Goal: Task Accomplishment & Management: Complete application form

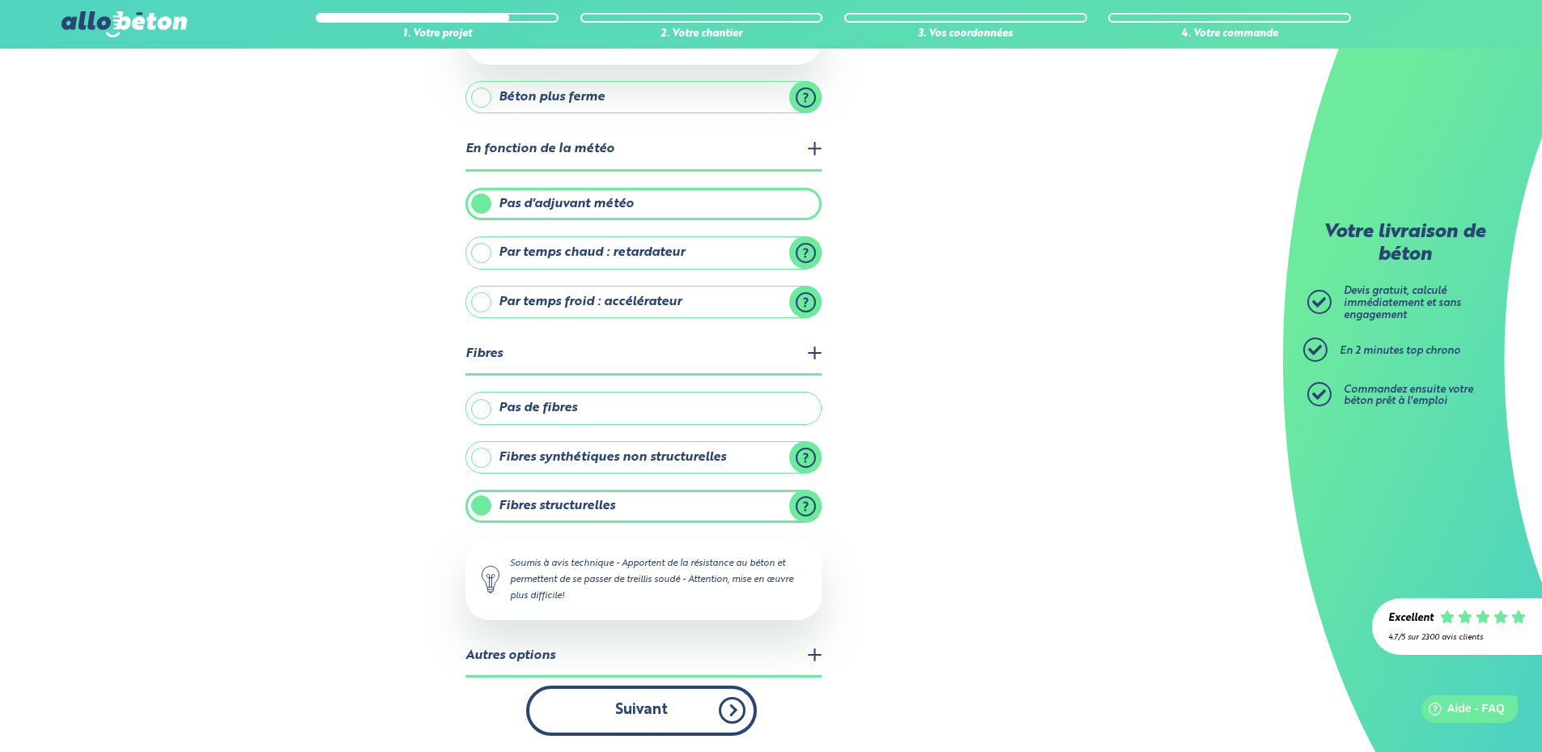
click at [700, 716] on button "Suivant" at bounding box center [641, 710] width 231 height 49
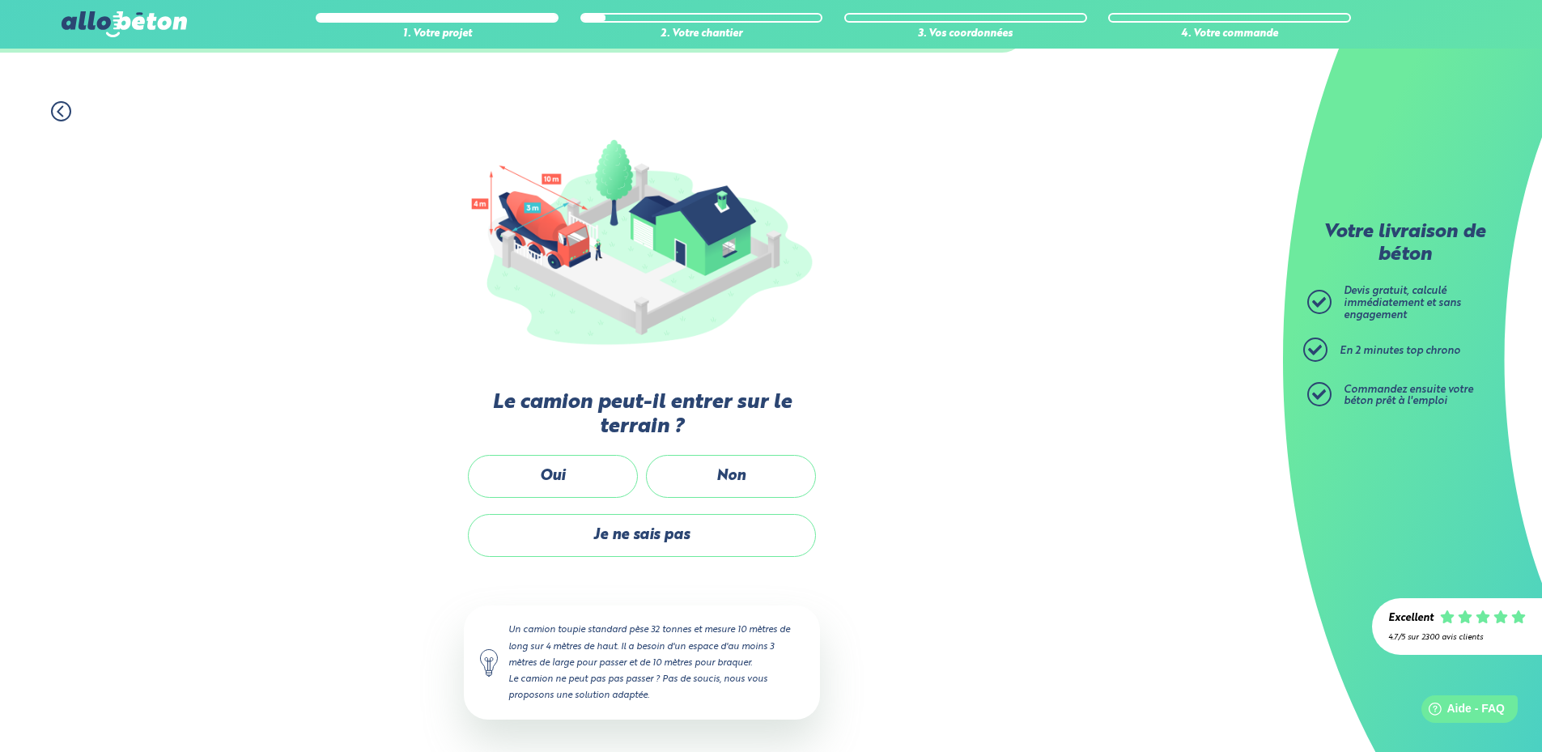
scroll to position [93, 0]
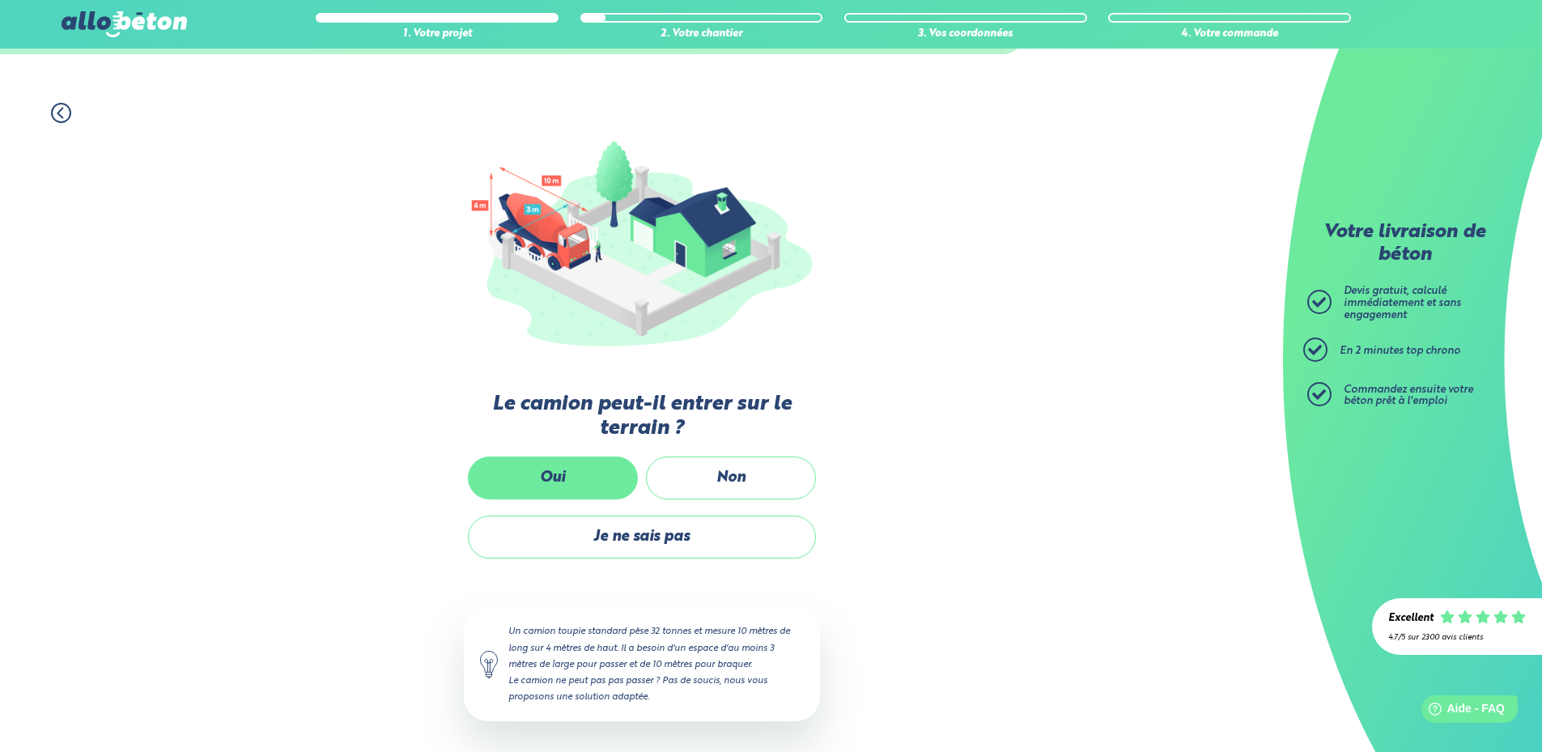
click at [597, 478] on label "Oui" at bounding box center [553, 477] width 170 height 43
click at [0, 0] on input "Oui" at bounding box center [0, 0] width 0 height 0
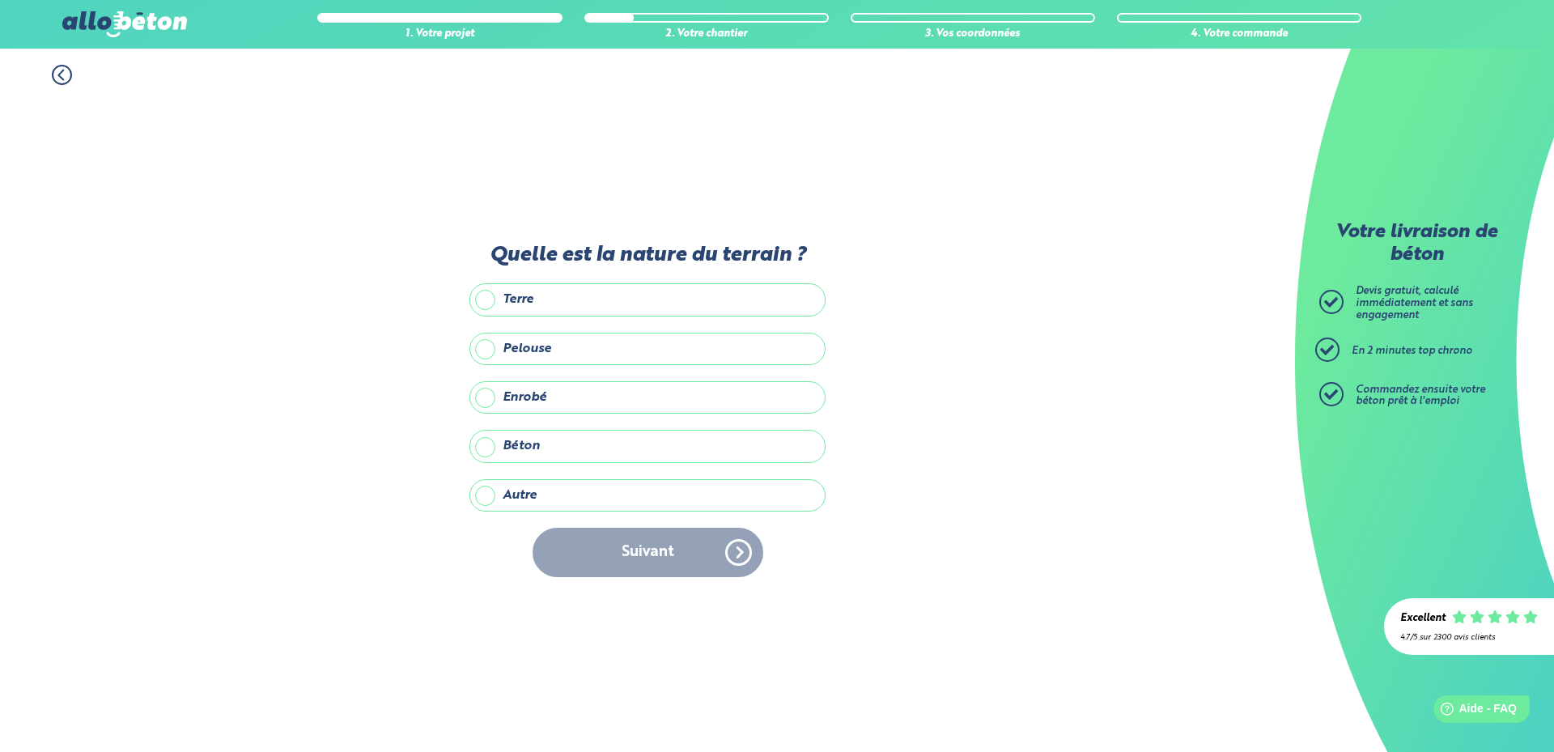
click at [482, 303] on label "Terre" at bounding box center [647, 299] width 356 height 32
click at [0, 0] on input "Terre" at bounding box center [0, 0] width 0 height 0
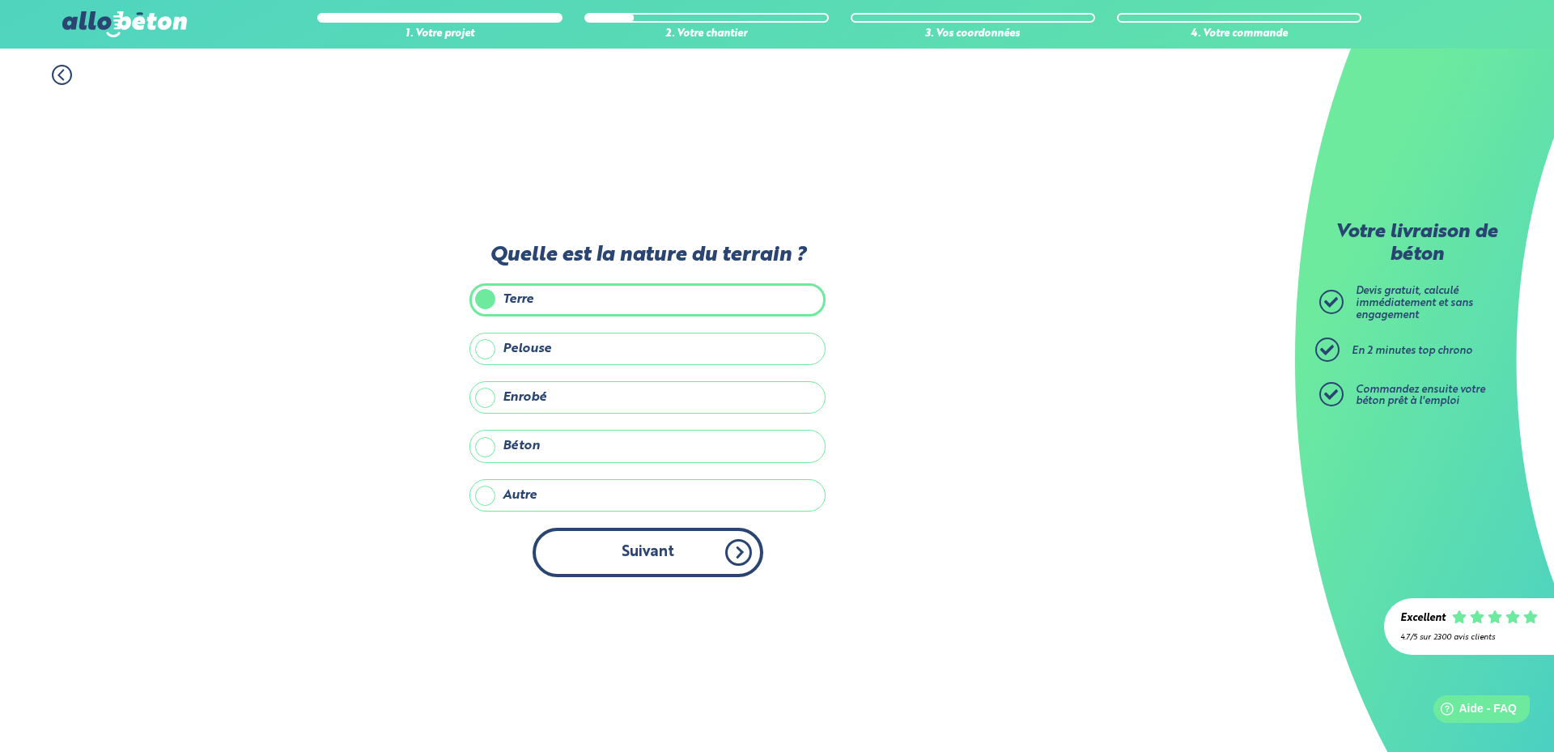
click at [644, 555] on button "Suivant" at bounding box center [648, 552] width 231 height 49
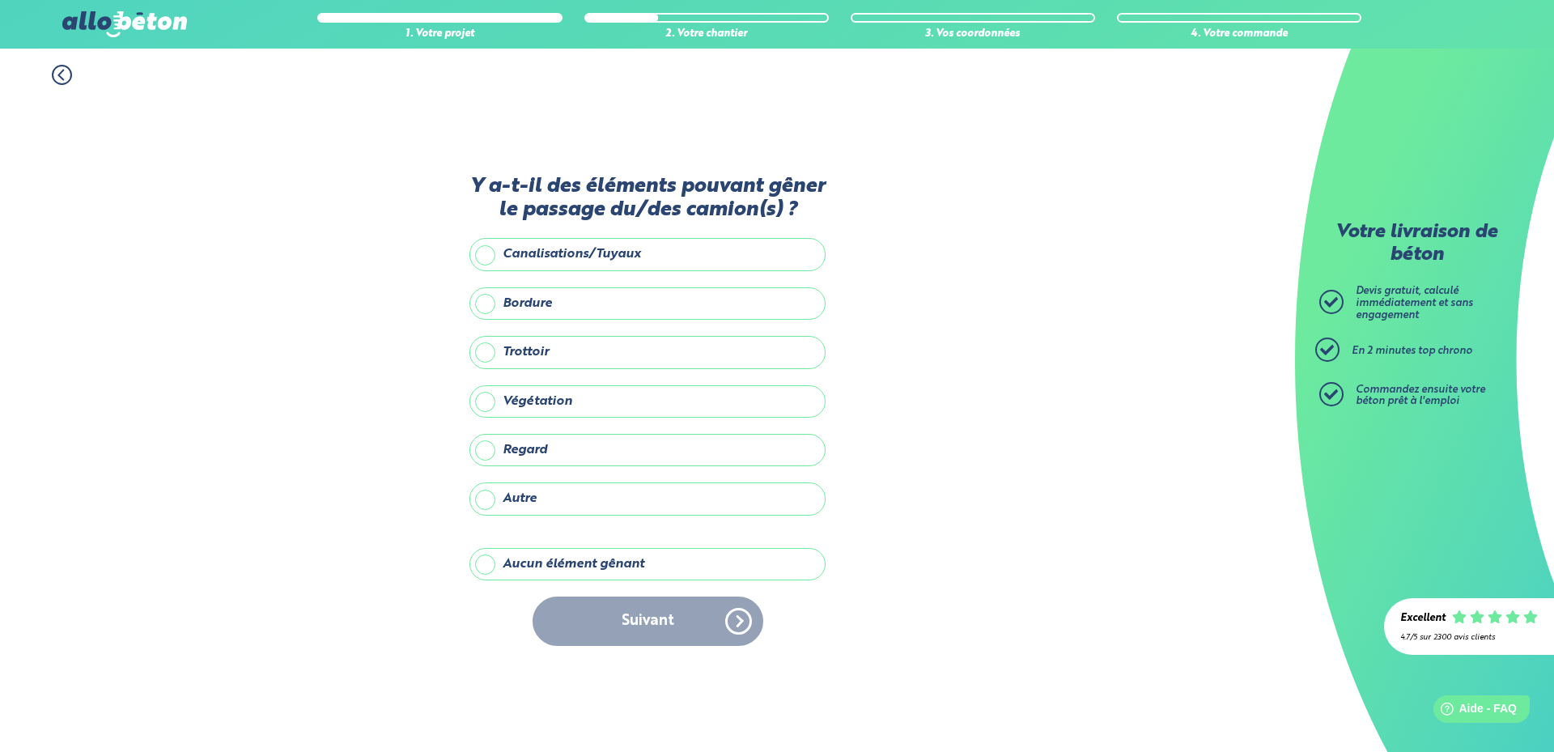
click at [549, 574] on label "Aucun élément gênant" at bounding box center [647, 564] width 356 height 32
click at [0, 0] on input "Aucun élément gênant" at bounding box center [0, 0] width 0 height 0
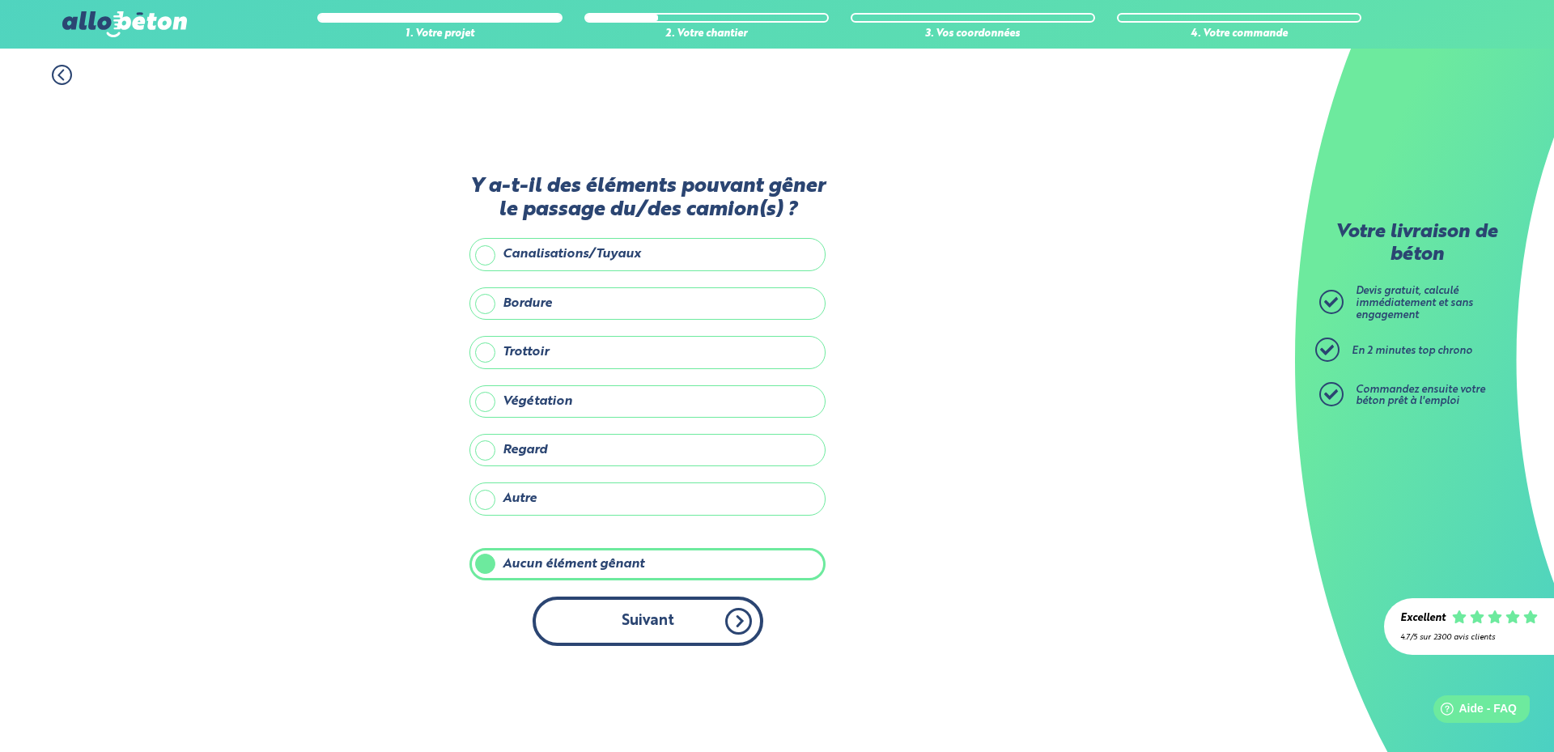
click at [637, 618] on button "Suivant" at bounding box center [648, 621] width 231 height 49
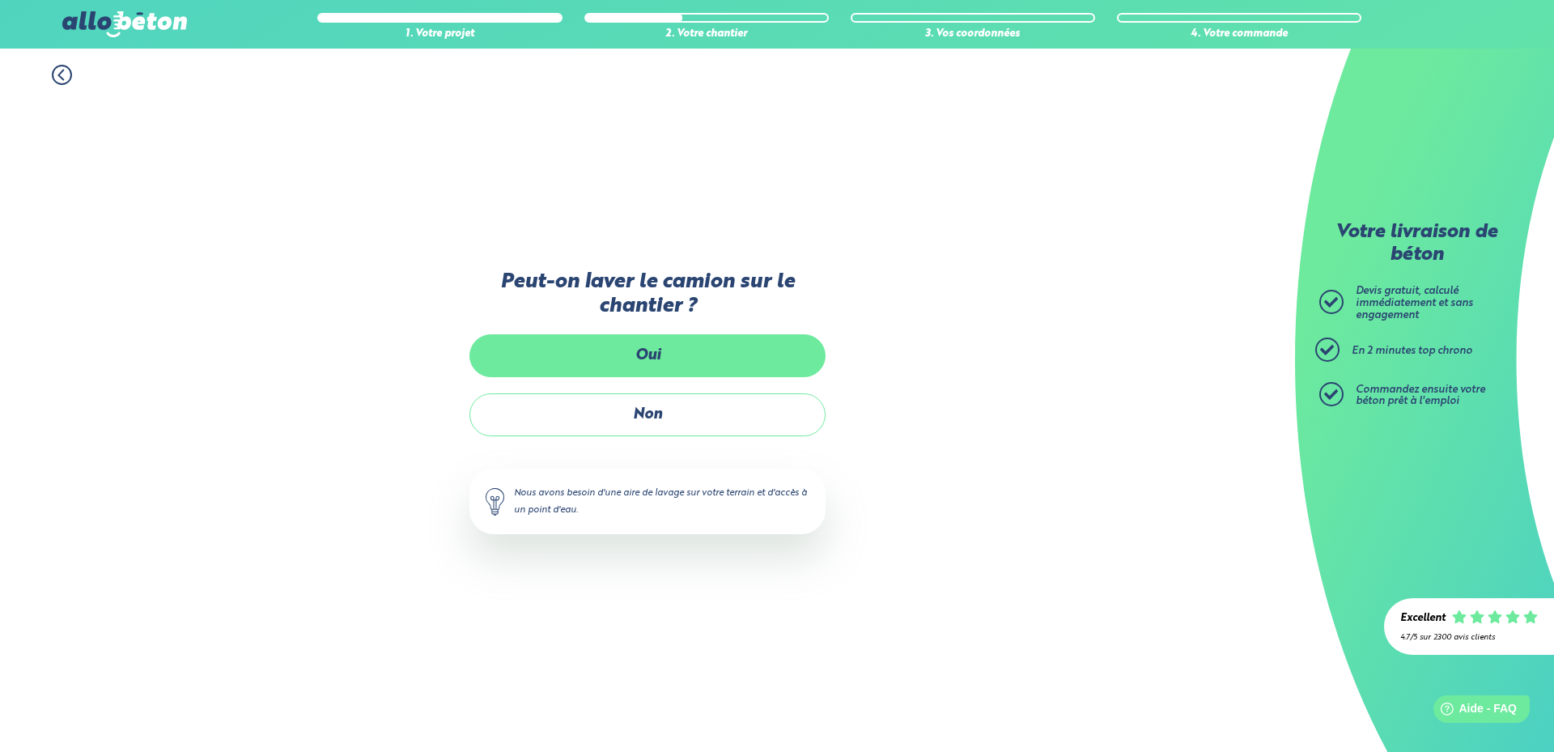
click at [655, 349] on label "Oui" at bounding box center [647, 355] width 356 height 43
click at [0, 0] on input "Oui" at bounding box center [0, 0] width 0 height 0
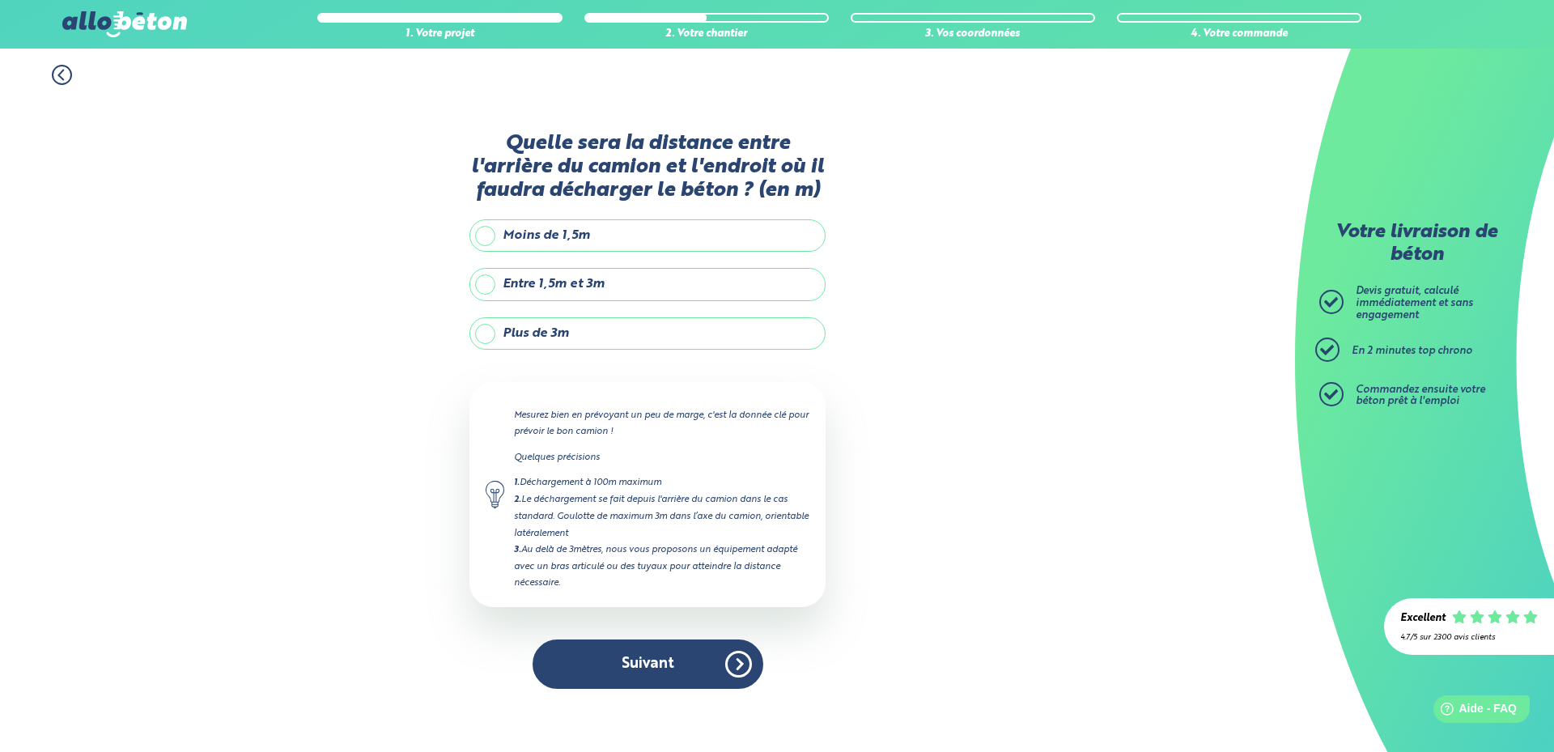
click at [575, 238] on label "Moins de 1,5m" at bounding box center [647, 235] width 356 height 32
click at [0, 0] on input "Moins de 1,5m" at bounding box center [0, 0] width 0 height 0
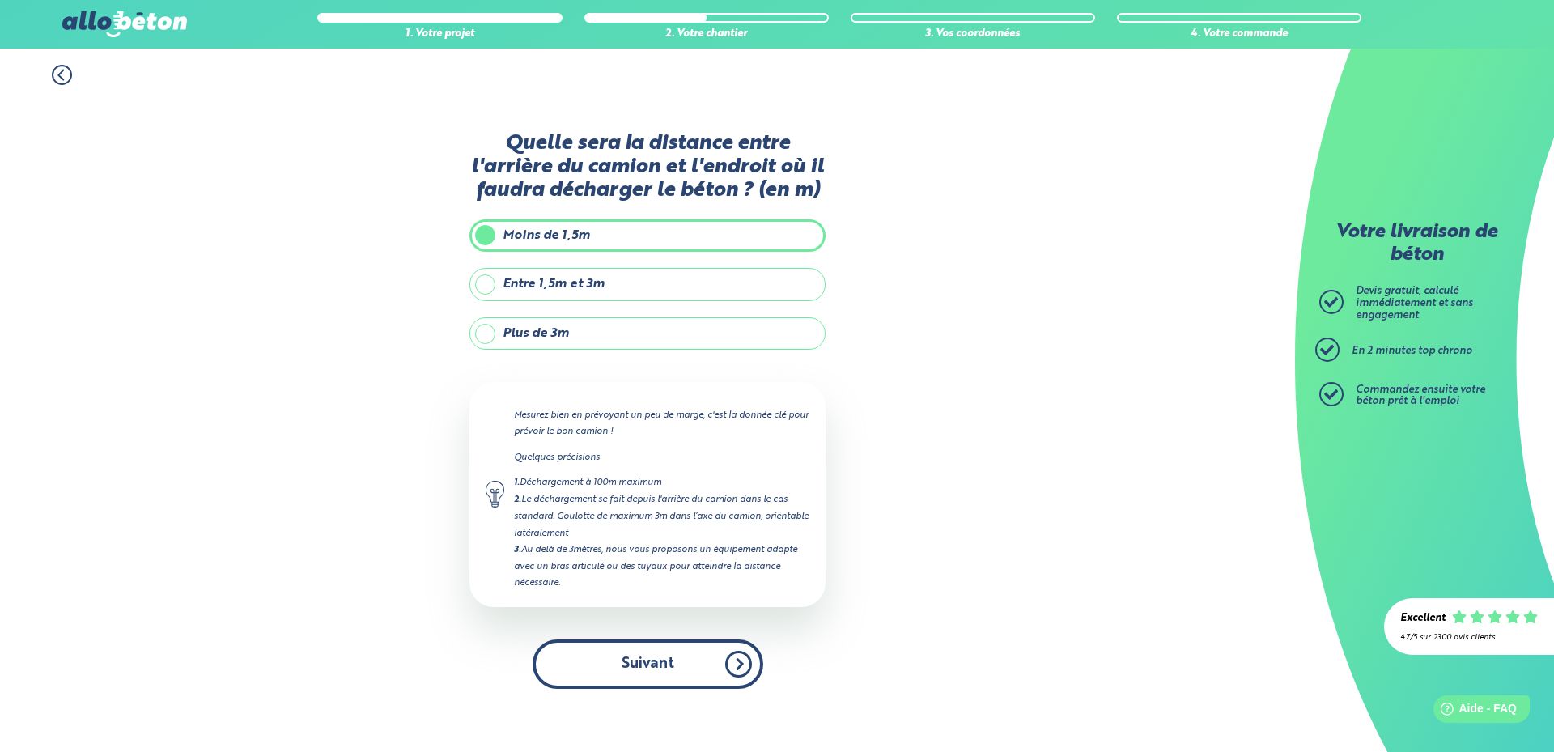
click at [675, 656] on button "Suivant" at bounding box center [648, 663] width 231 height 49
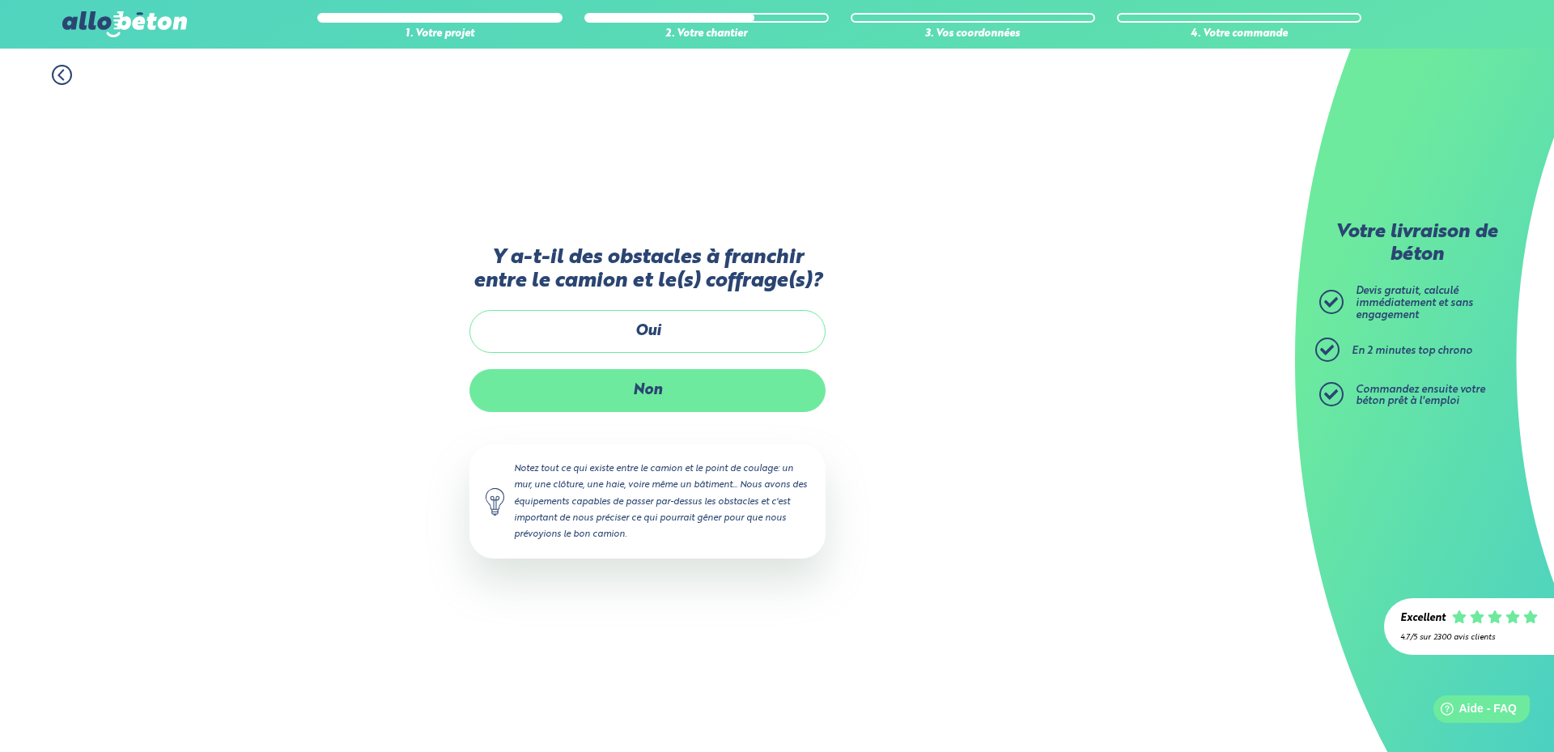
click at [648, 393] on label "Non" at bounding box center [647, 390] width 356 height 43
click at [0, 0] on input "Non" at bounding box center [0, 0] width 0 height 0
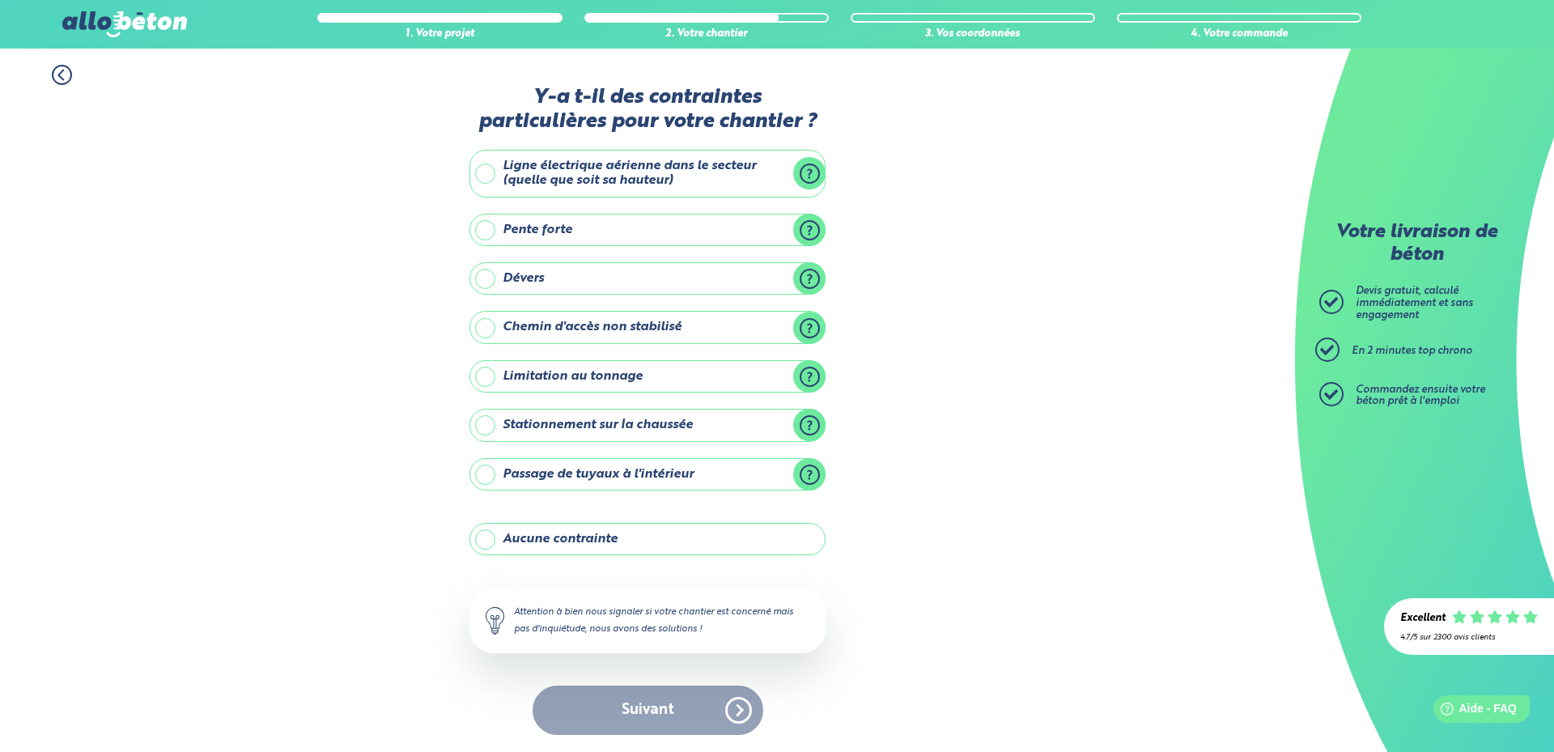
click at [488, 171] on label "Ligne électrique aérienne dans le secteur (quelle que soit sa hauteur)" at bounding box center [647, 174] width 356 height 48
click at [0, 0] on input "Ligne électrique aérienne dans le secteur (quelle que soit sa hauteur)" at bounding box center [0, 0] width 0 height 0
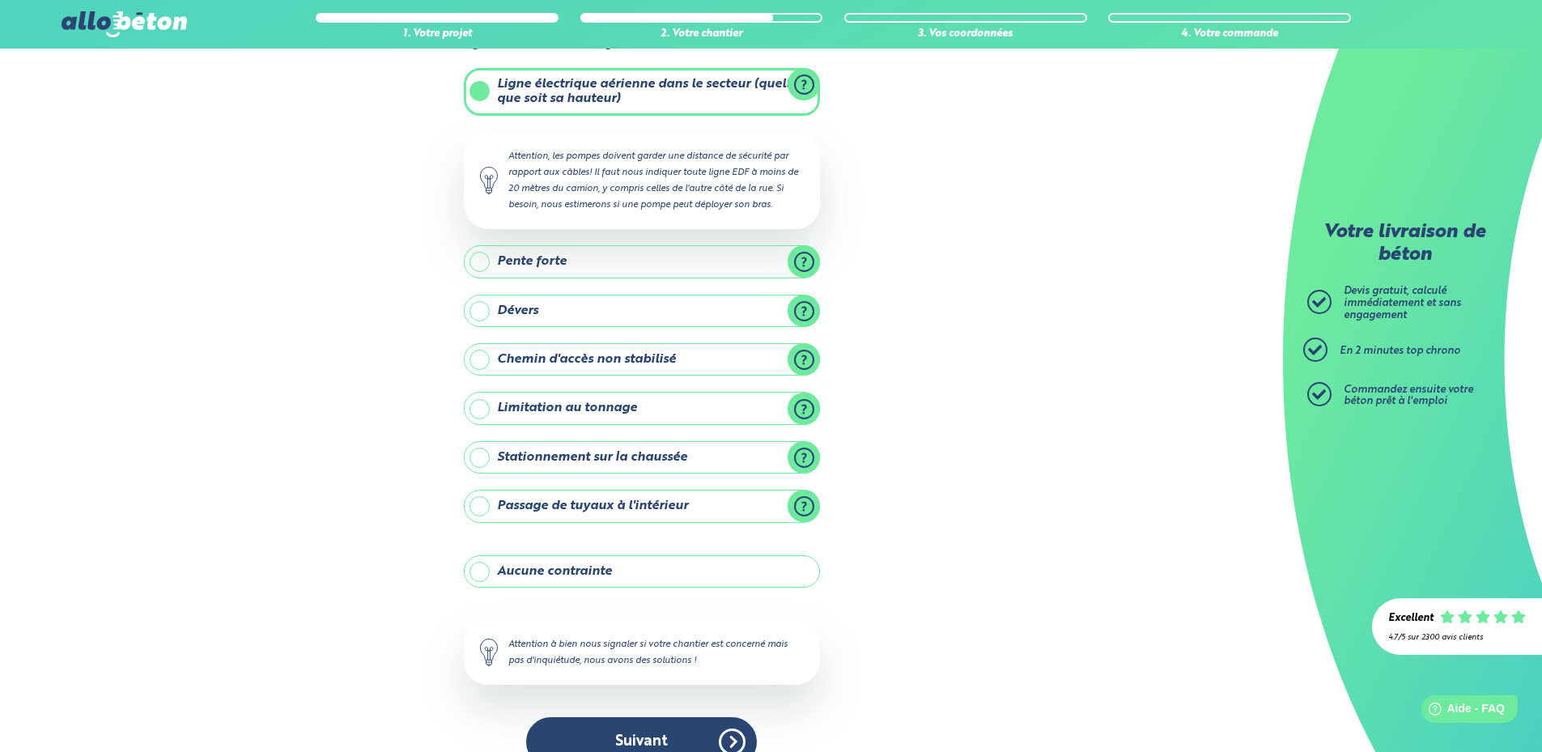
scroll to position [112, 0]
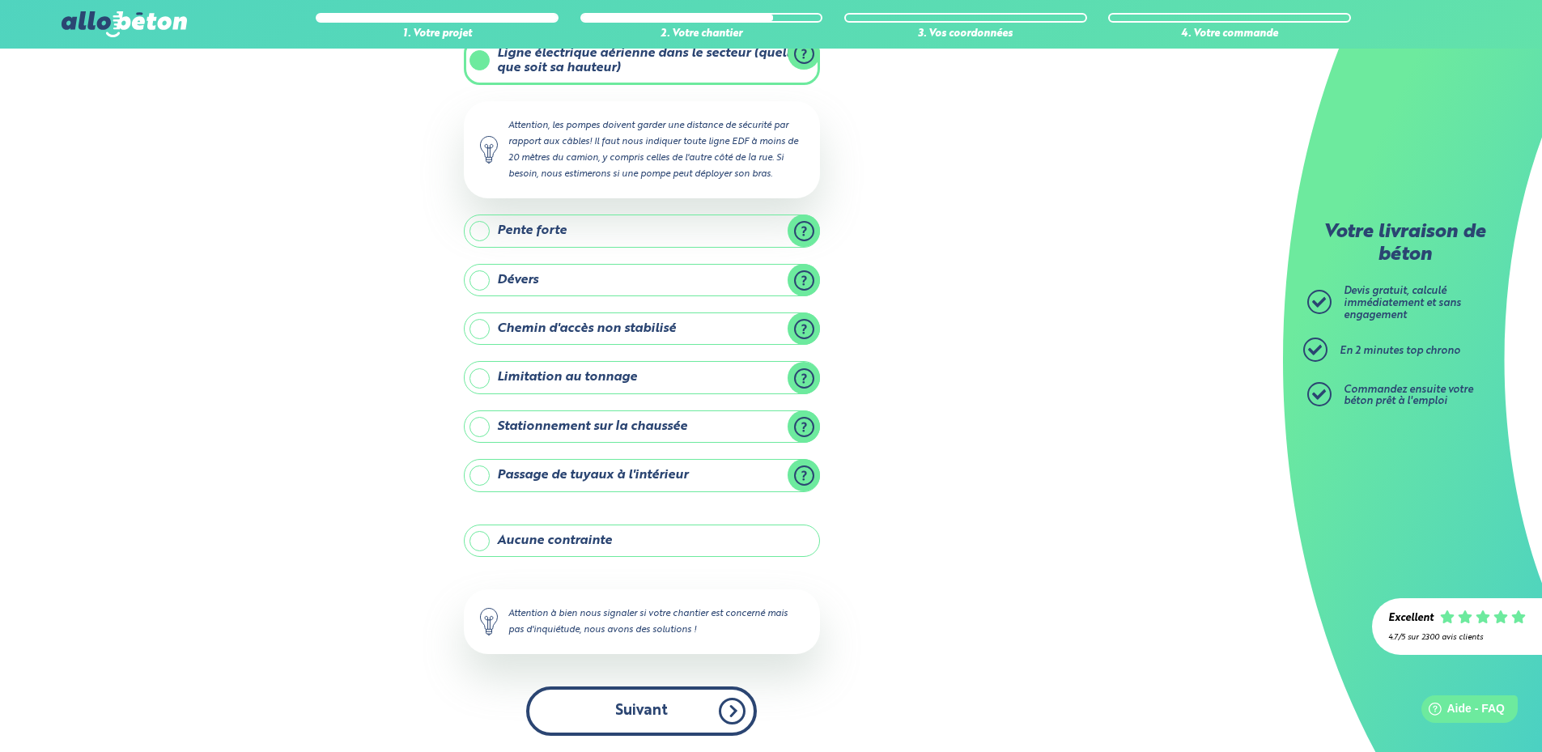
click at [684, 718] on button "Suivant" at bounding box center [641, 710] width 231 height 49
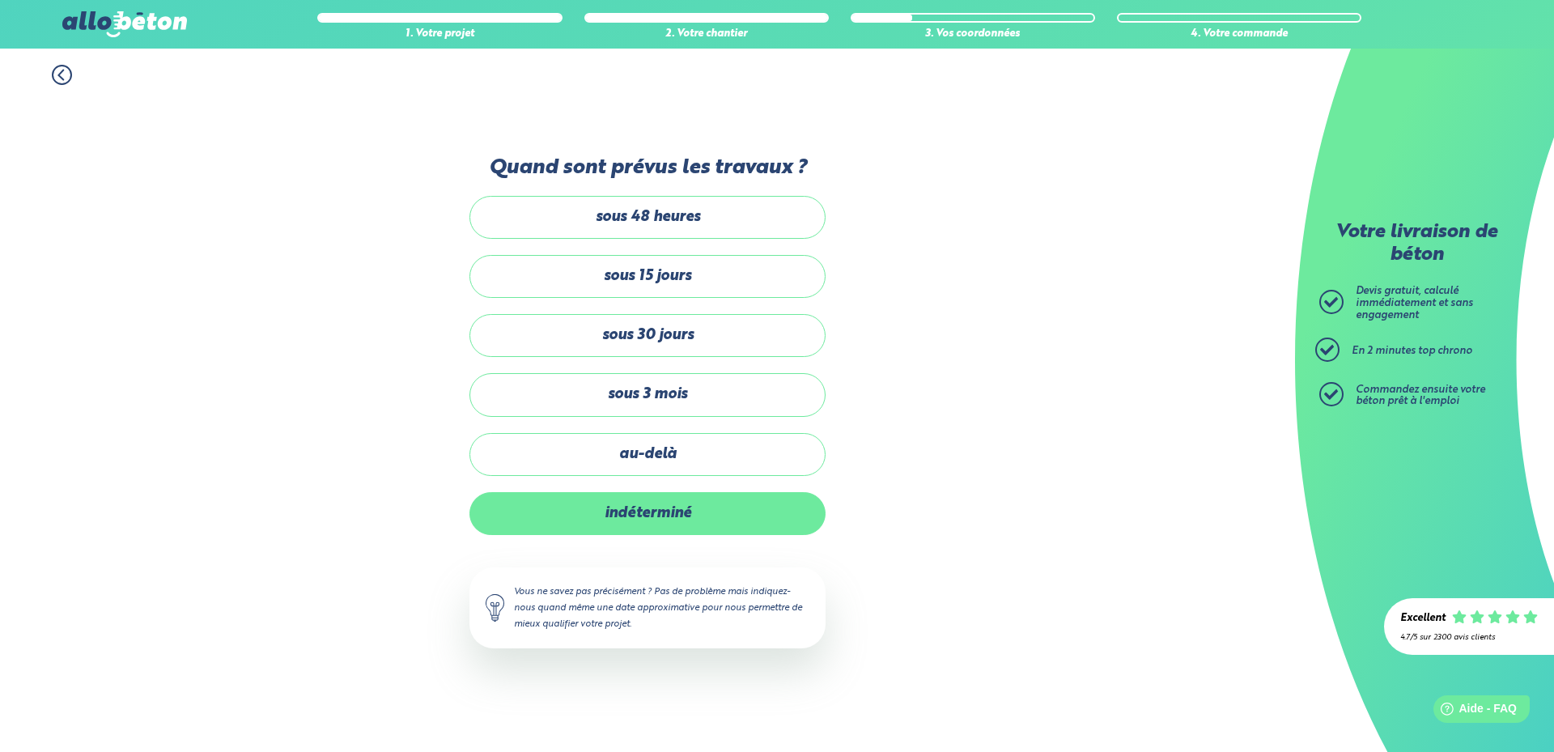
click at [648, 510] on label "indéterminé" at bounding box center [647, 513] width 356 height 43
click at [0, 0] on input "indéterminé" at bounding box center [0, 0] width 0 height 0
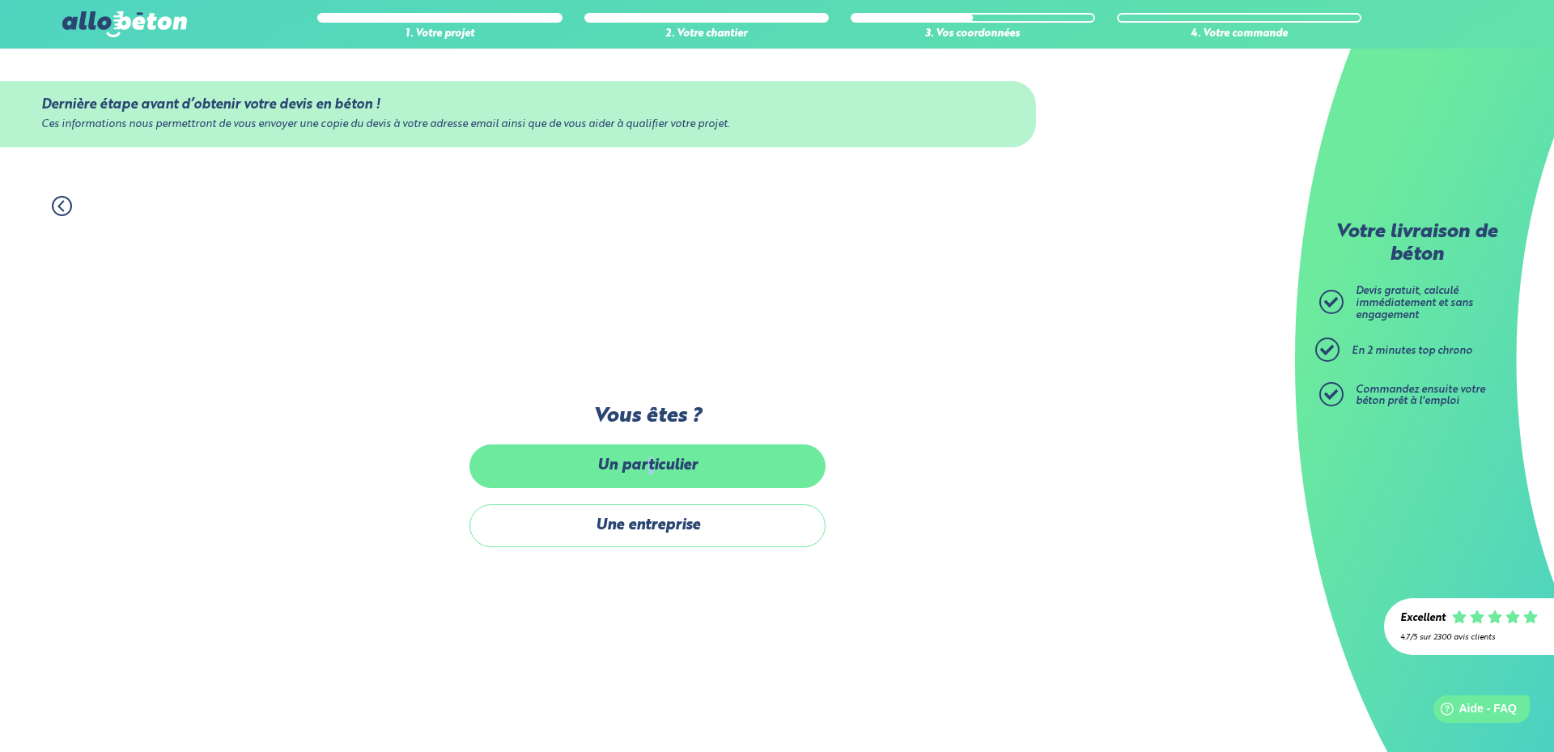
click at [650, 472] on label "Un particulier" at bounding box center [647, 465] width 356 height 43
click at [603, 466] on label "Un particulier" at bounding box center [647, 465] width 356 height 43
click at [0, 0] on input "Un particulier" at bounding box center [0, 0] width 0 height 0
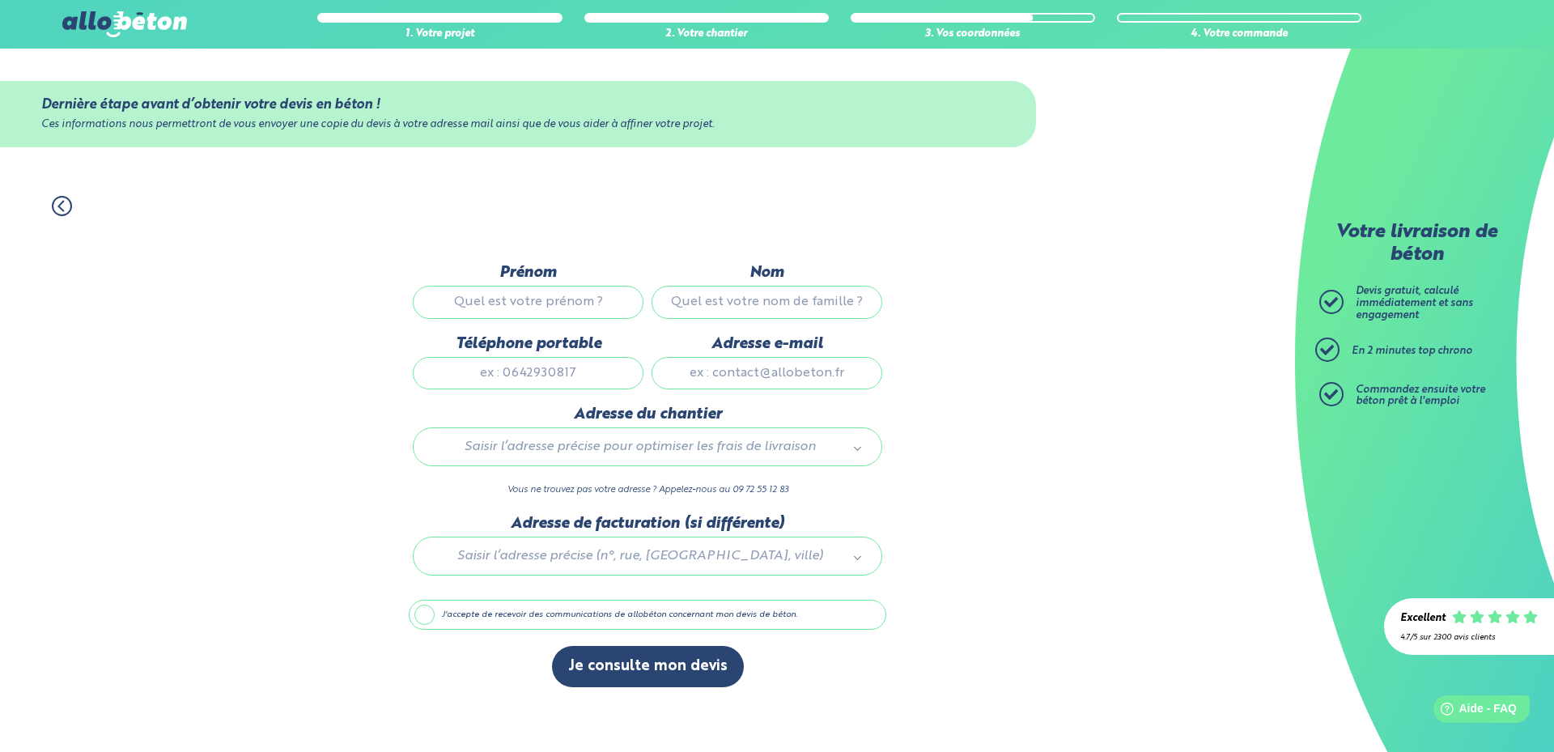
click at [503, 304] on input "Prénom" at bounding box center [528, 302] width 231 height 32
type input "Christophe"
type input "Richaud"
type input "0953692243"
type input "tof.richaud@free.fr"
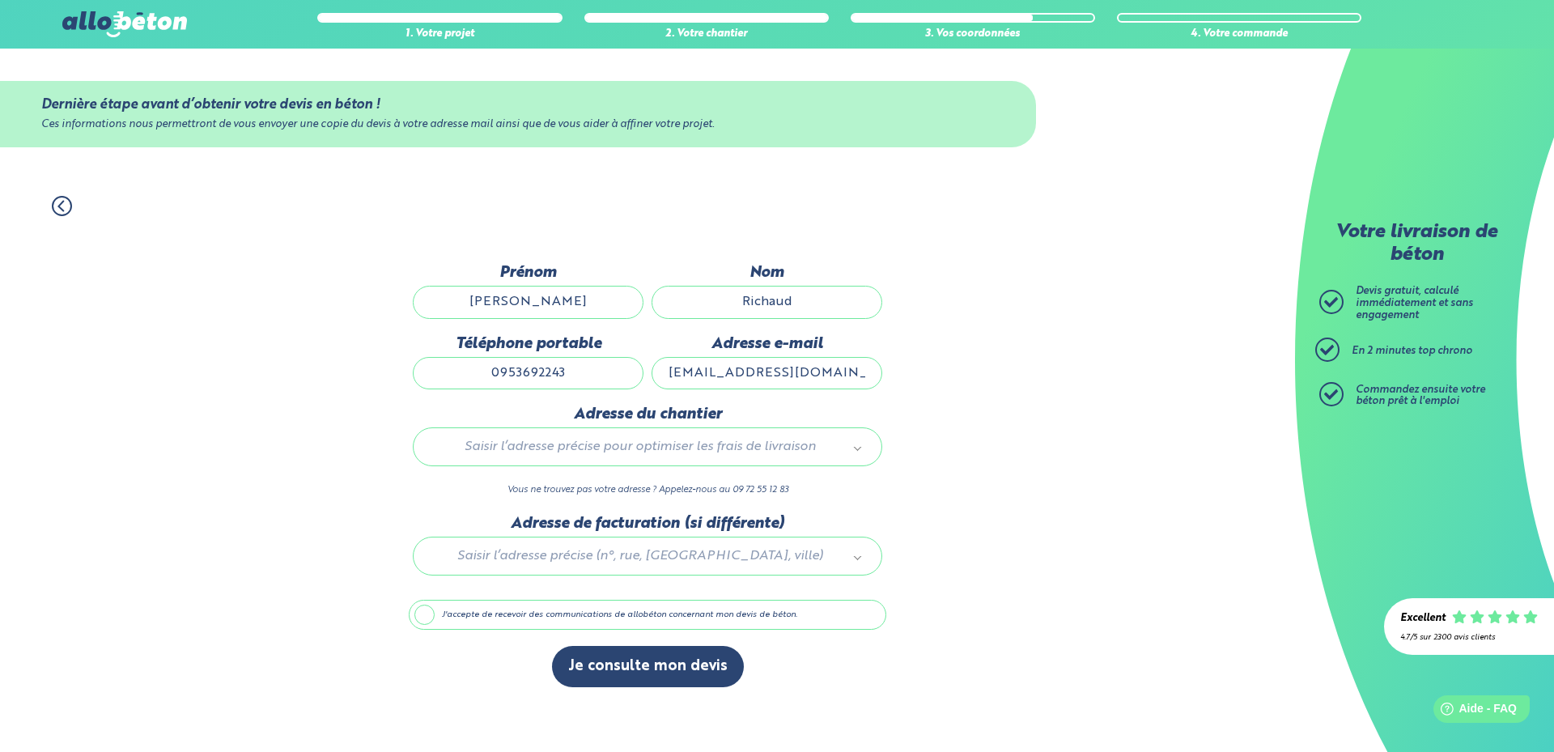
type input "1 place saint Exupery"
drag, startPoint x: 571, startPoint y: 376, endPoint x: 439, endPoint y: 374, distance: 131.1
drag, startPoint x: 558, startPoint y: 367, endPoint x: 337, endPoint y: 369, distance: 221.8
click at [337, 369] on div "1. Votre projet 2. Votre chantier 3. Vos coordonnées 4. Votre commande Dernière…" at bounding box center [647, 466] width 1295 height 572
type input "0661436268"
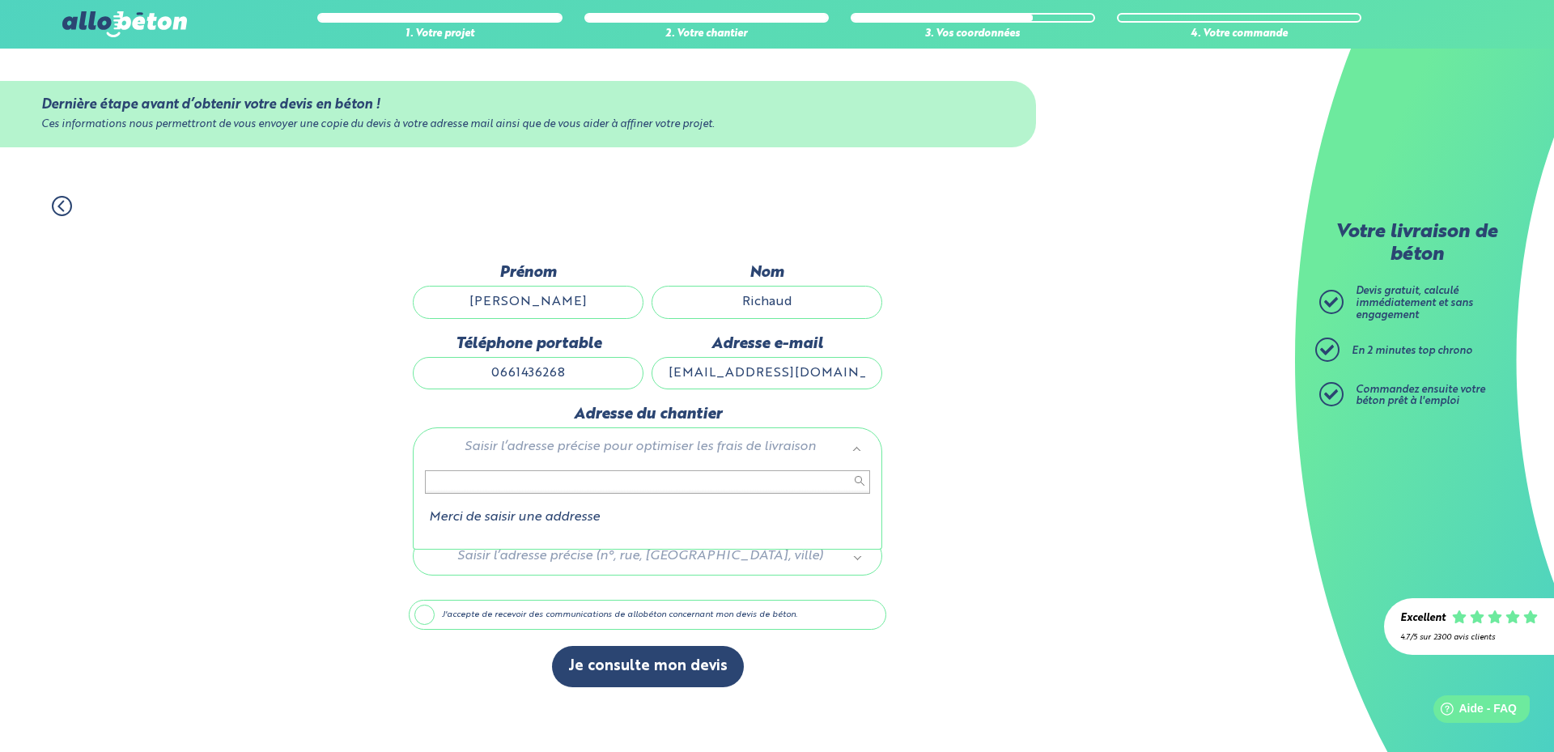
click at [579, 523] on li "Merci de saisir une addresse" at bounding box center [647, 517] width 445 height 15
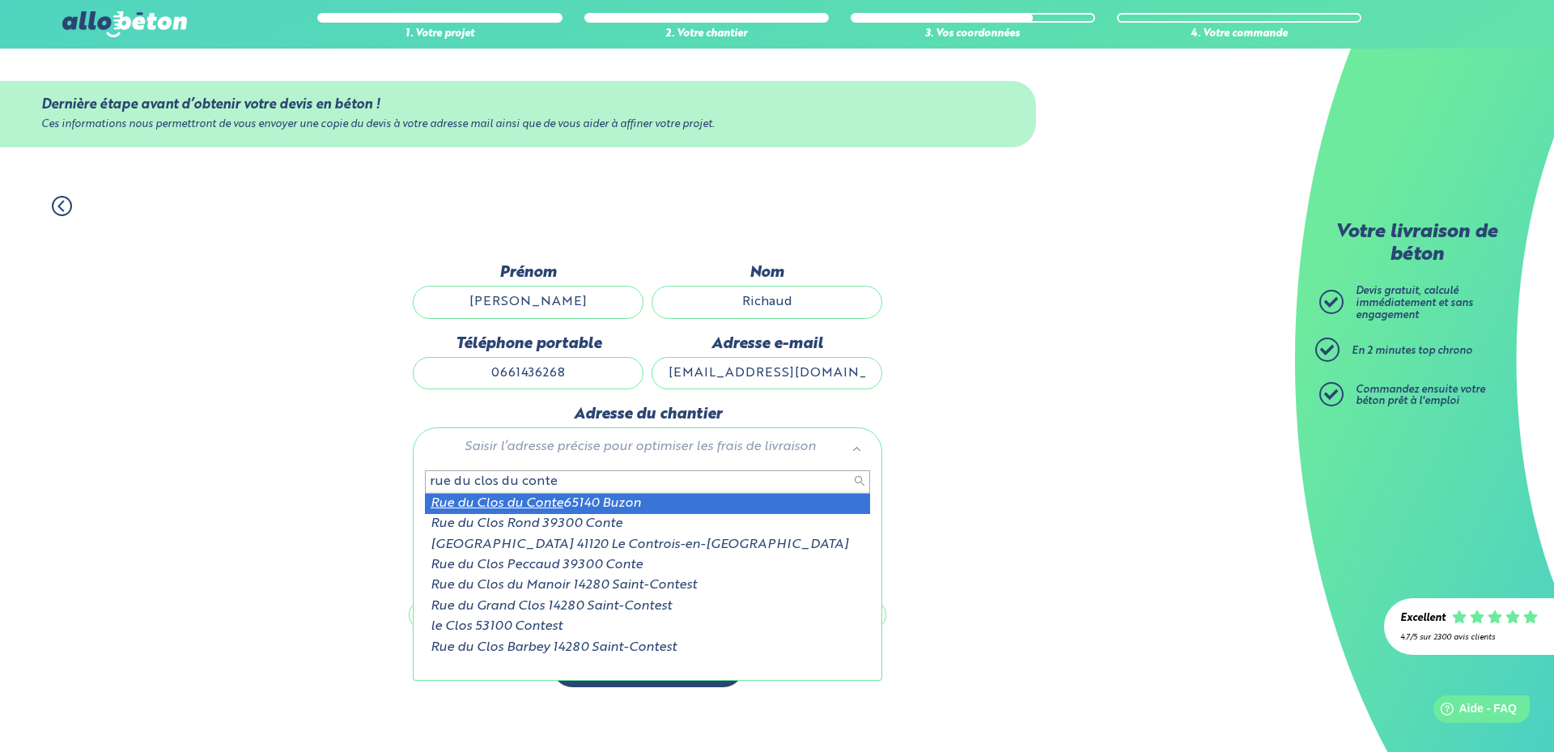
type input "rue du clos du conte"
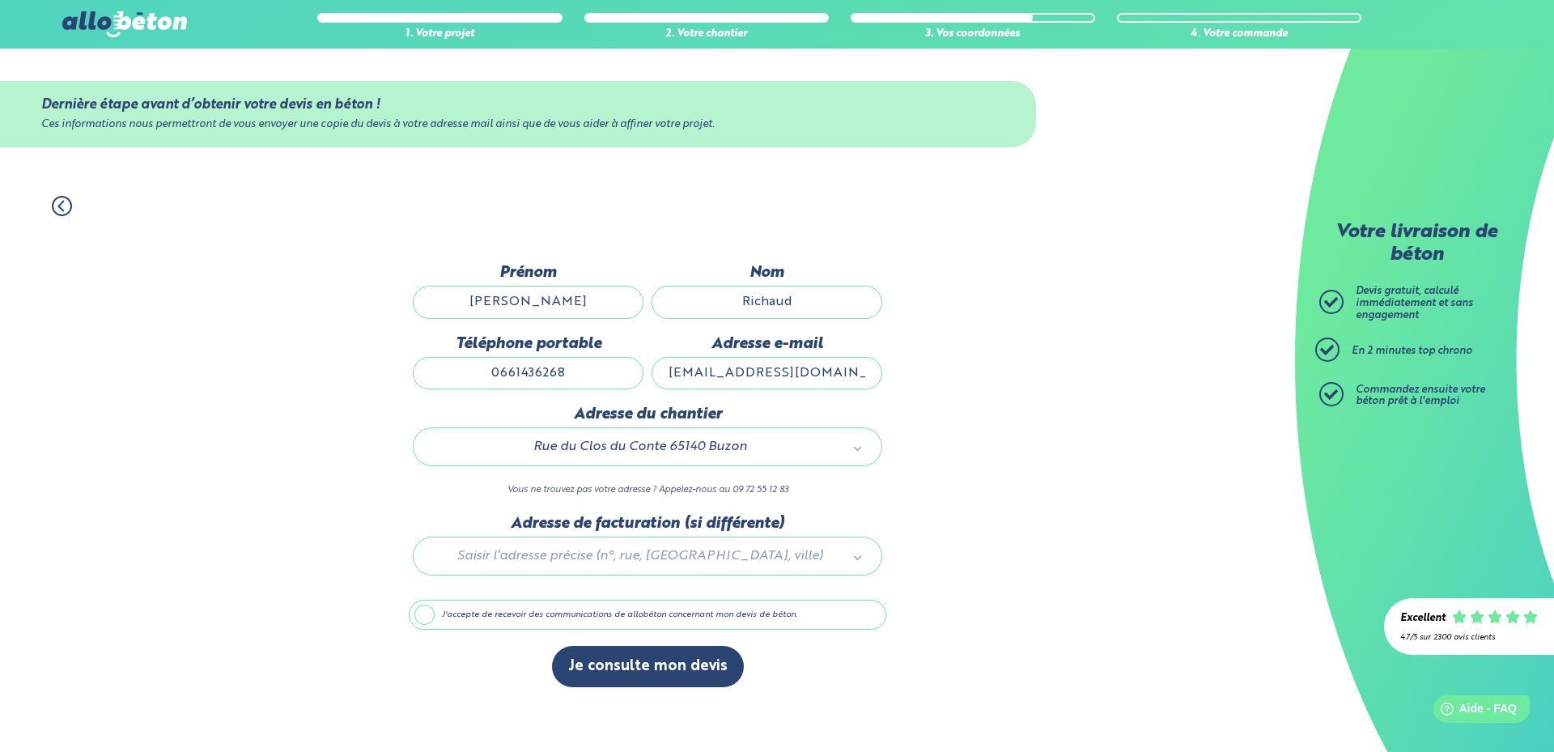
click at [609, 554] on div at bounding box center [648, 553] width 478 height 77
click at [638, 668] on button "Je consulte mon devis" at bounding box center [648, 666] width 192 height 41
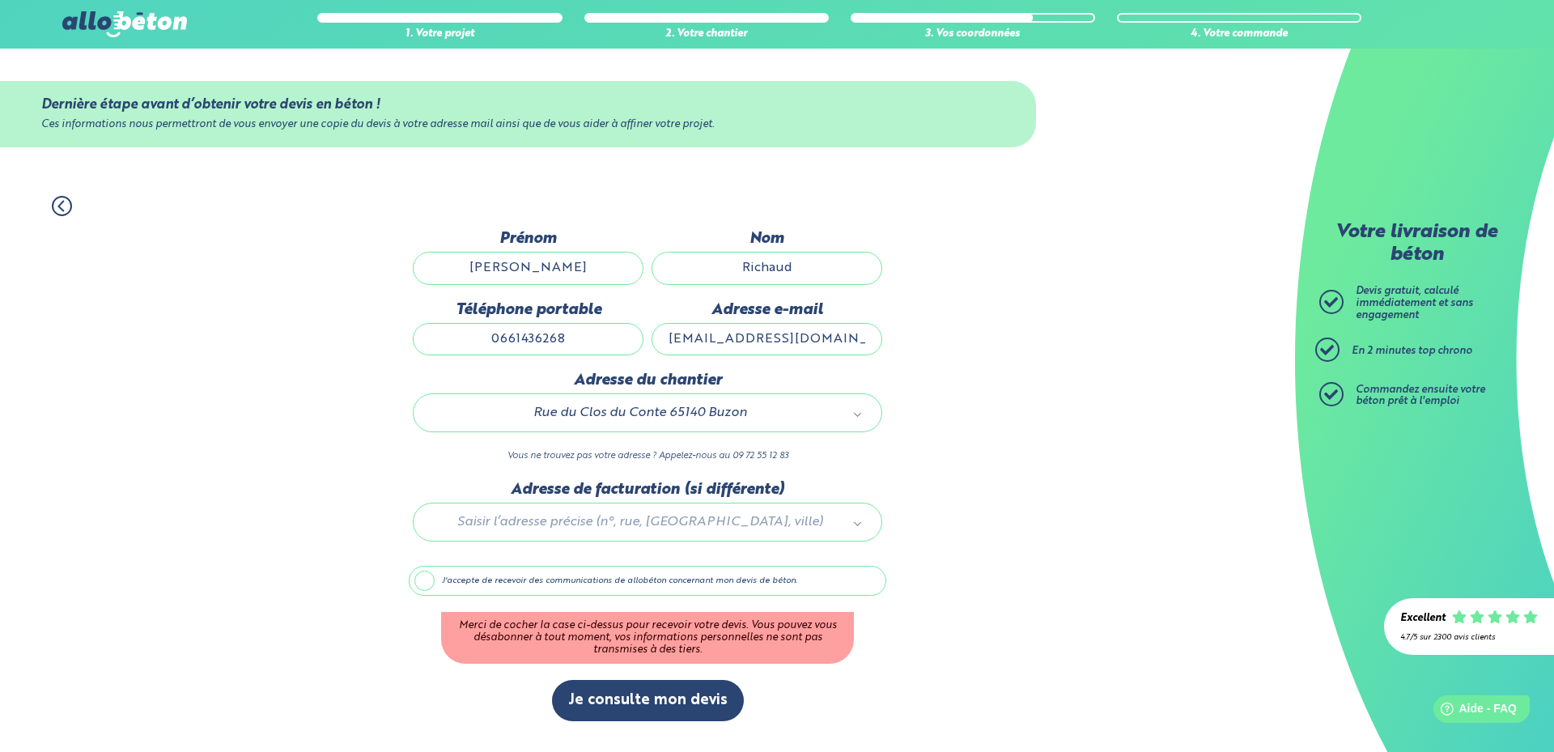
click at [428, 582] on label "J'accepte de recevoir des communications de allobéton concernant mon devis de b…" at bounding box center [648, 581] width 478 height 31
click at [0, 0] on input "J'accepte de recevoir des communications de allobéton concernant mon devis de b…" at bounding box center [0, 0] width 0 height 0
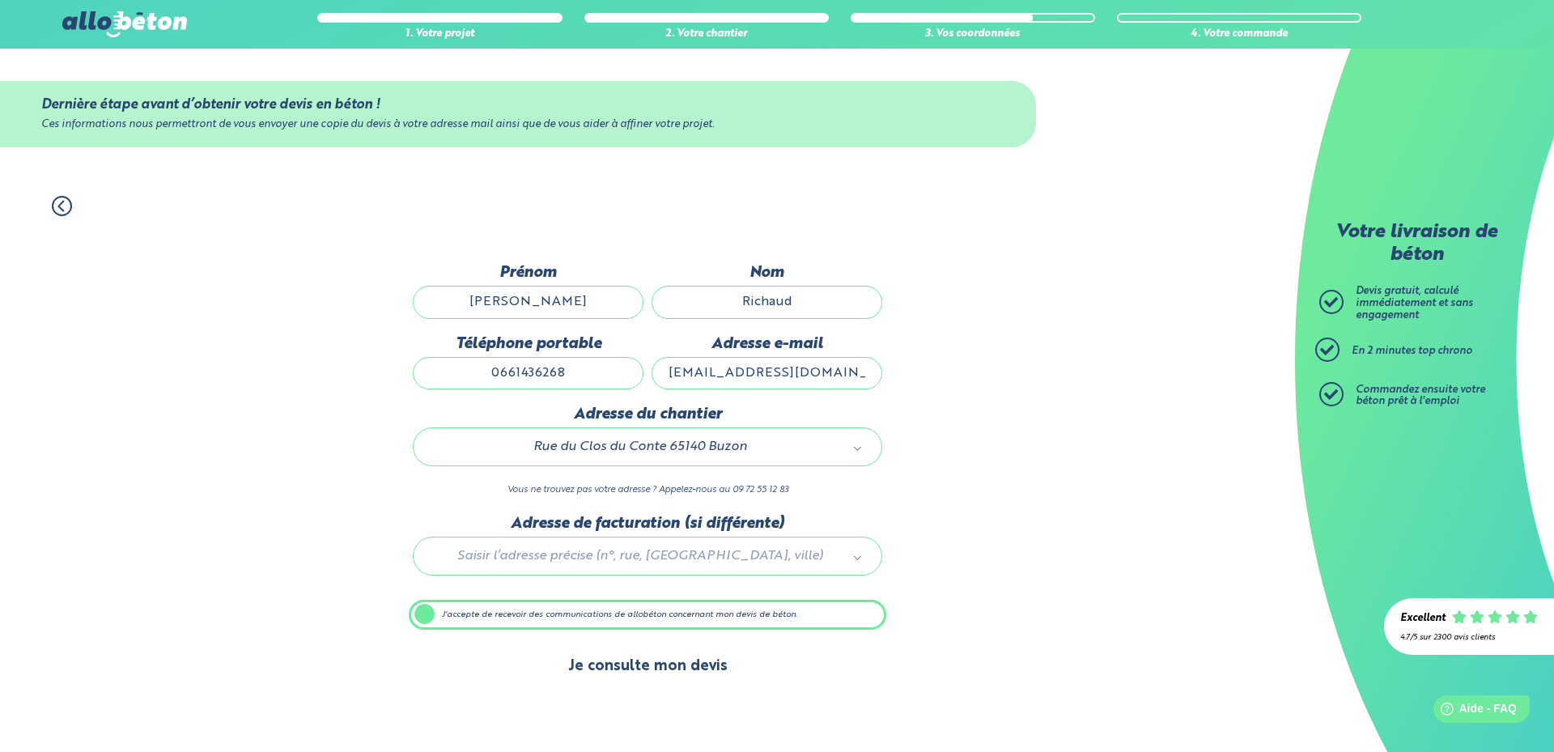
click at [641, 666] on button "Je consulte mon devis" at bounding box center [648, 666] width 192 height 41
